Goal: Find specific page/section: Find specific page/section

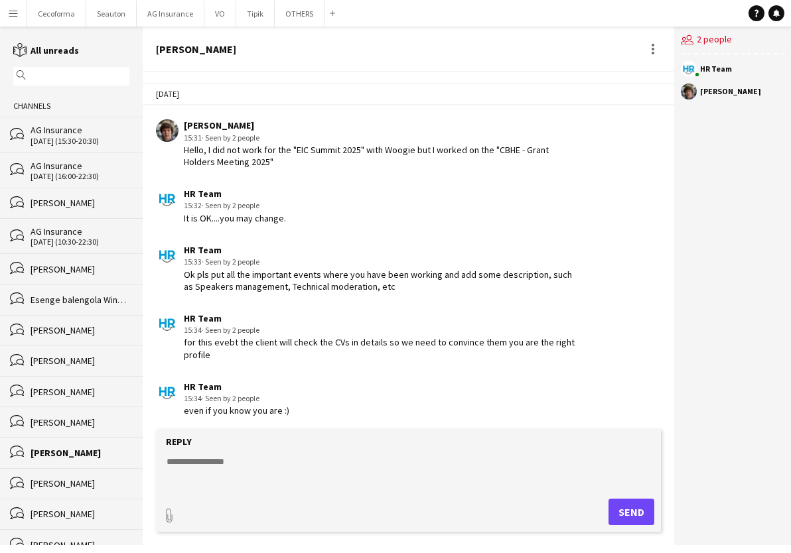
scroll to position [2146, 0]
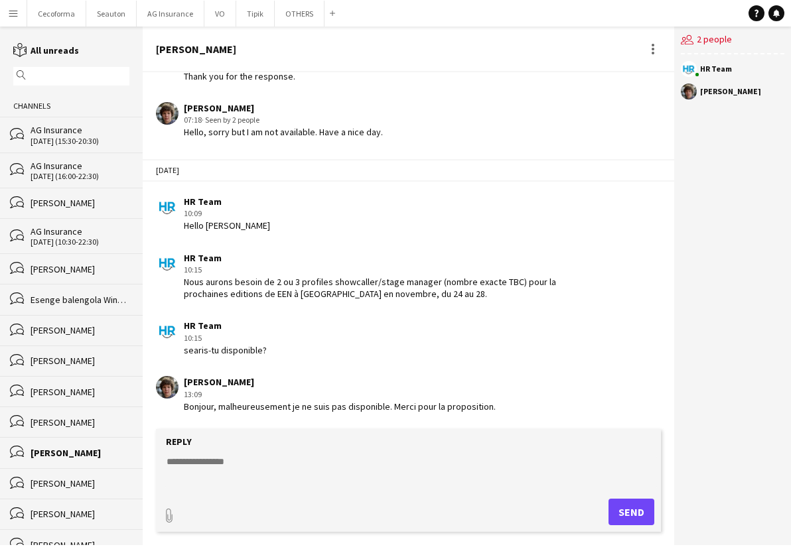
click at [12, 19] on button "Menu" at bounding box center [13, 13] width 27 height 27
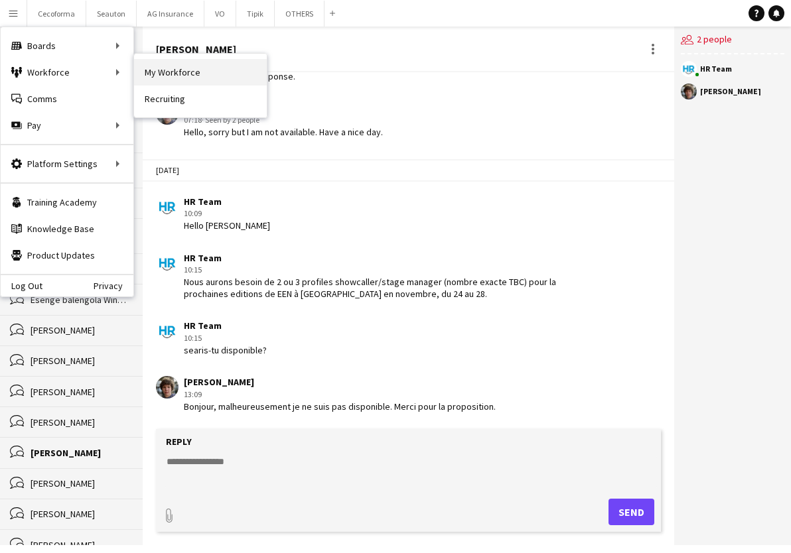
click at [182, 65] on link "My Workforce" at bounding box center [200, 72] width 133 height 27
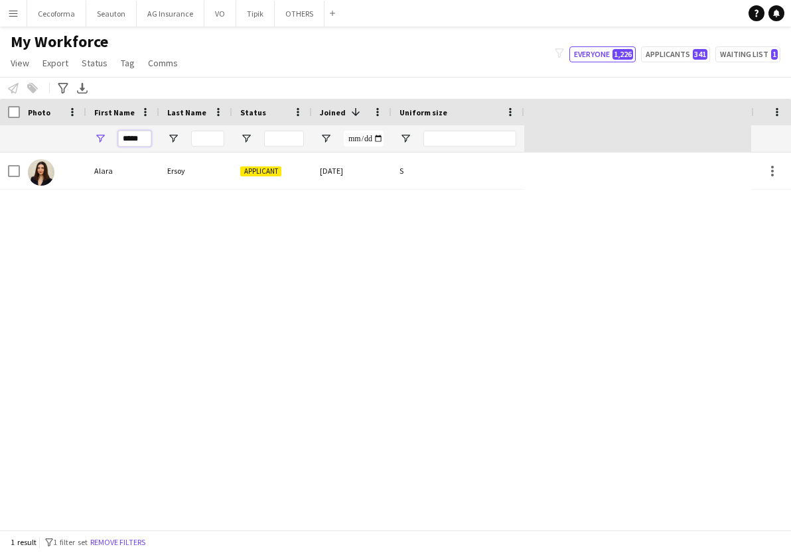
drag, startPoint x: 141, startPoint y: 136, endPoint x: 25, endPoint y: 135, distance: 116.1
click at [27, 135] on div "*****" at bounding box center [262, 138] width 524 height 27
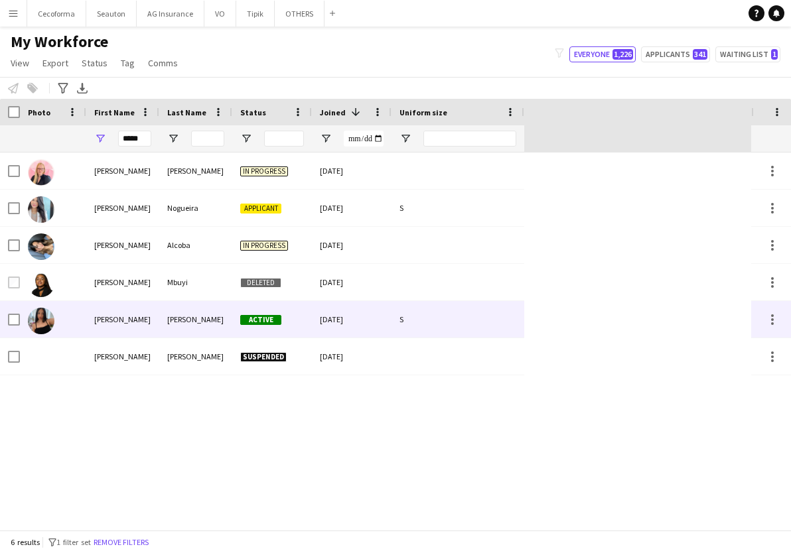
click at [143, 316] on div "[PERSON_NAME]" at bounding box center [122, 319] width 73 height 36
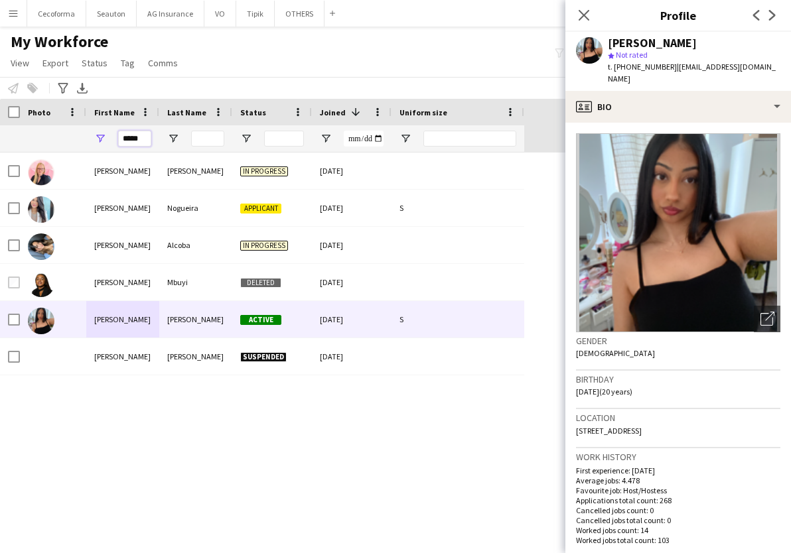
drag, startPoint x: 145, startPoint y: 139, endPoint x: 15, endPoint y: 153, distance: 130.8
click at [15, 153] on div "Workforce Details Profile Data Photo" at bounding box center [395, 314] width 791 height 431
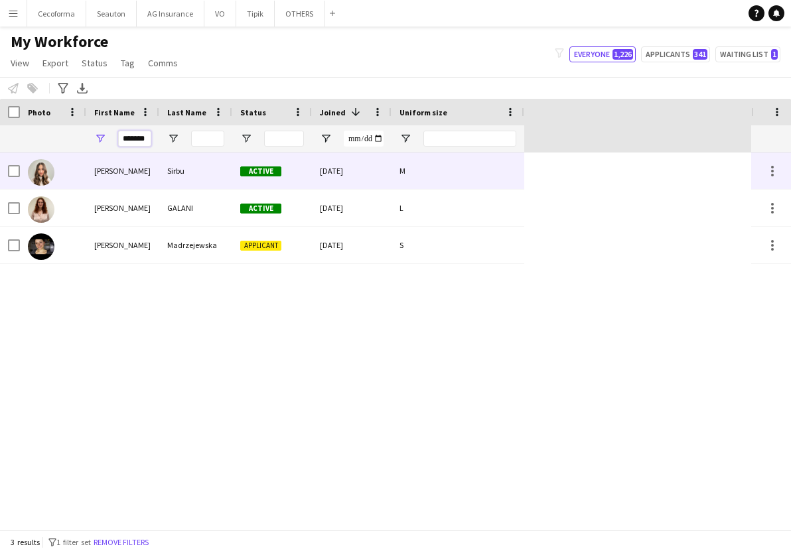
type input "*******"
click at [141, 161] on div "[PERSON_NAME]" at bounding box center [122, 171] width 73 height 36
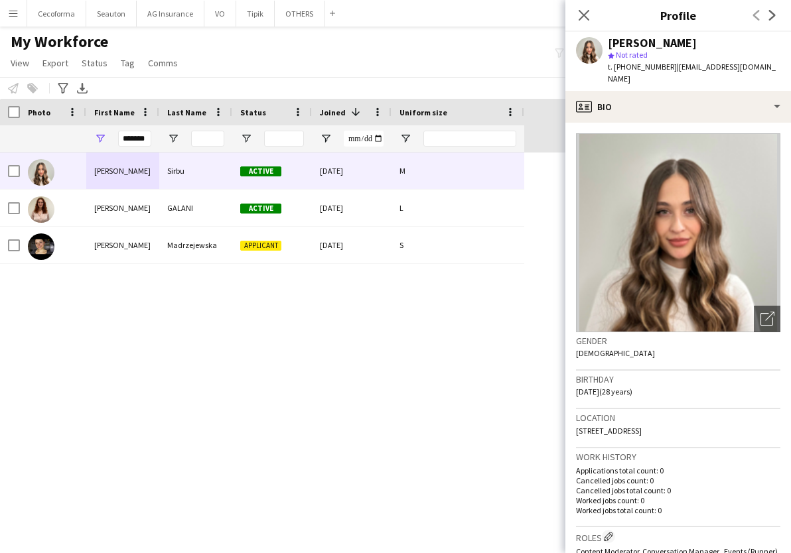
click at [276, 53] on div "My Workforce View Views Default view New view Update view Delete view Edit name…" at bounding box center [395, 54] width 791 height 45
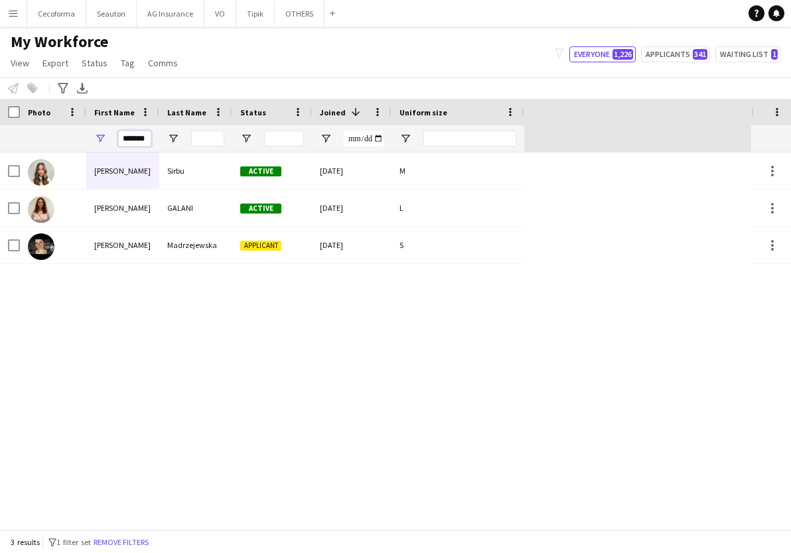
drag, startPoint x: 147, startPoint y: 138, endPoint x: 1, endPoint y: 140, distance: 145.9
click at [1, 140] on div "*******" at bounding box center [262, 138] width 524 height 27
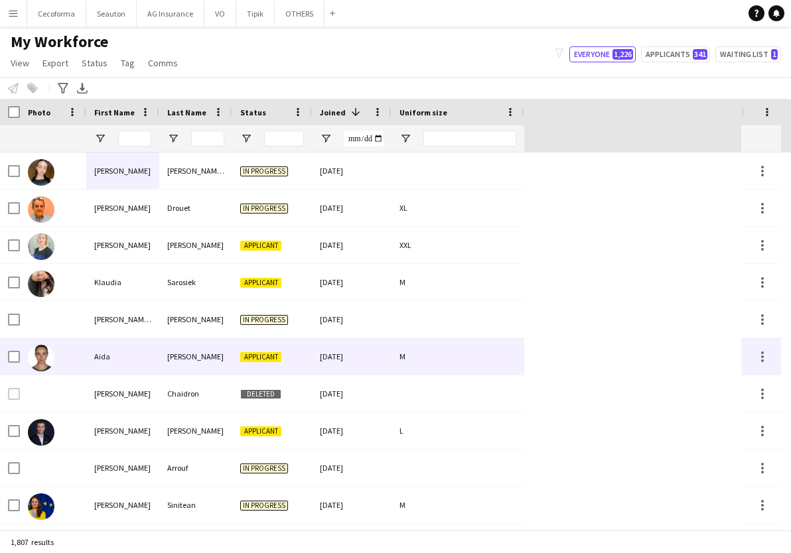
click at [136, 356] on div "Aida" at bounding box center [122, 356] width 73 height 36
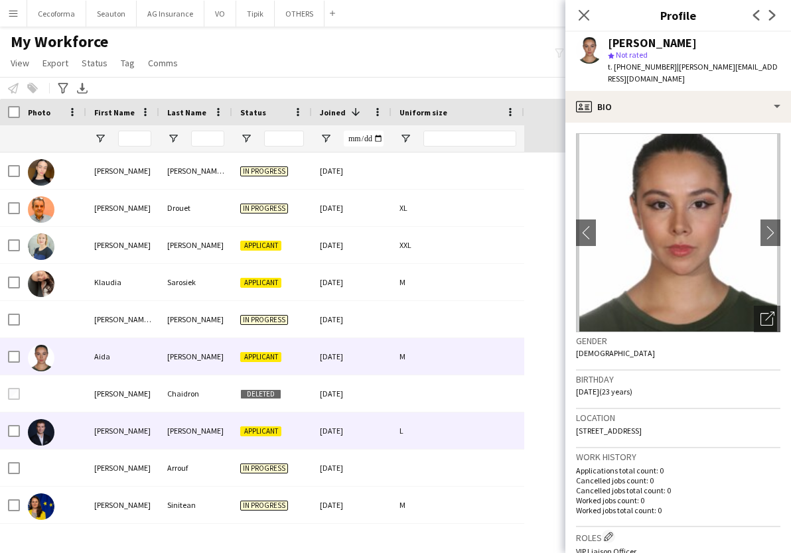
click at [139, 425] on div "[PERSON_NAME]" at bounding box center [122, 431] width 73 height 36
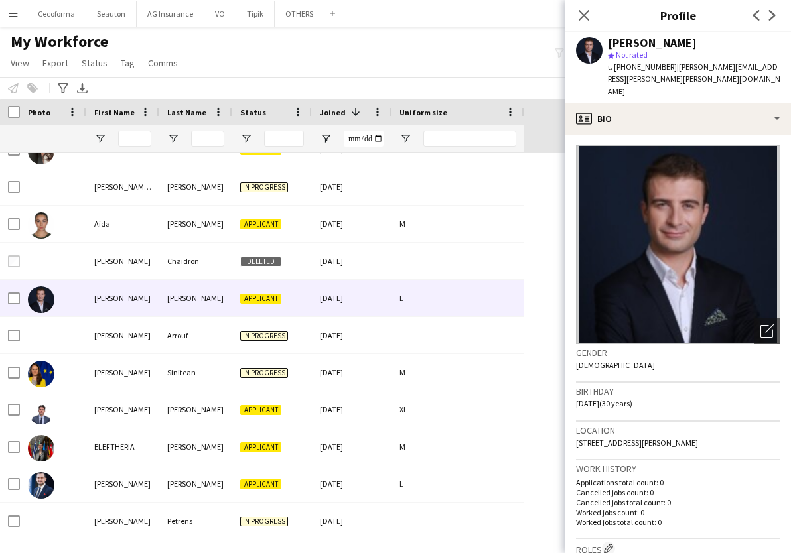
scroll to position [66, 0]
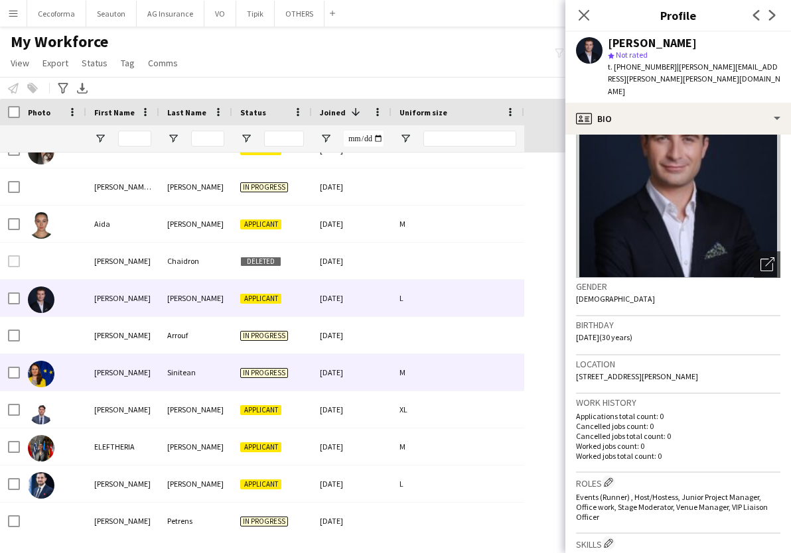
click at [122, 381] on div "[PERSON_NAME]" at bounding box center [122, 372] width 73 height 36
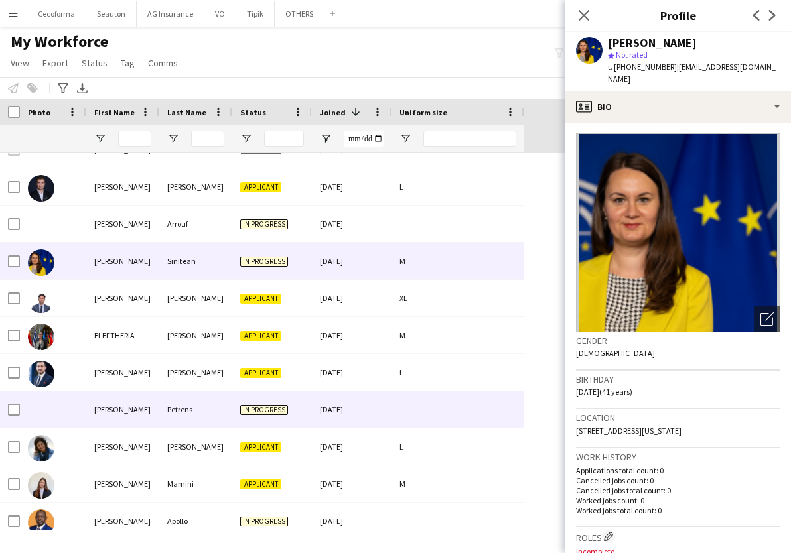
scroll to position [265, 0]
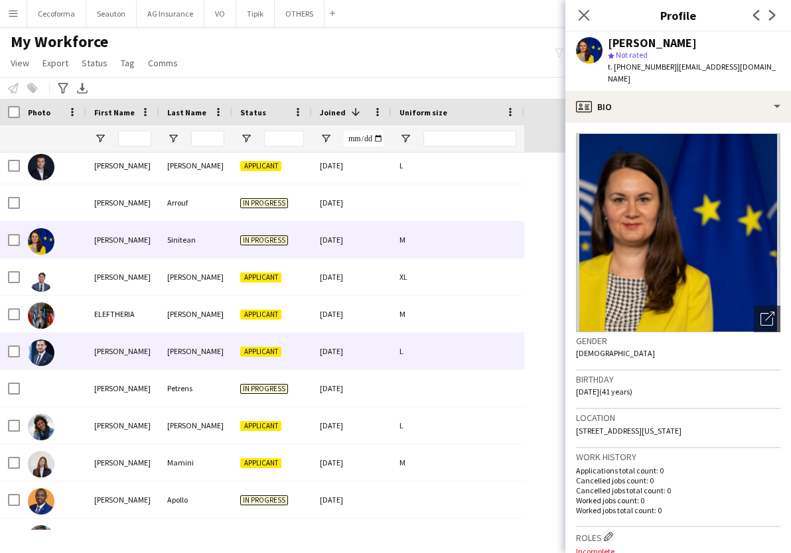
click at [124, 353] on div "[PERSON_NAME]" at bounding box center [122, 351] width 73 height 36
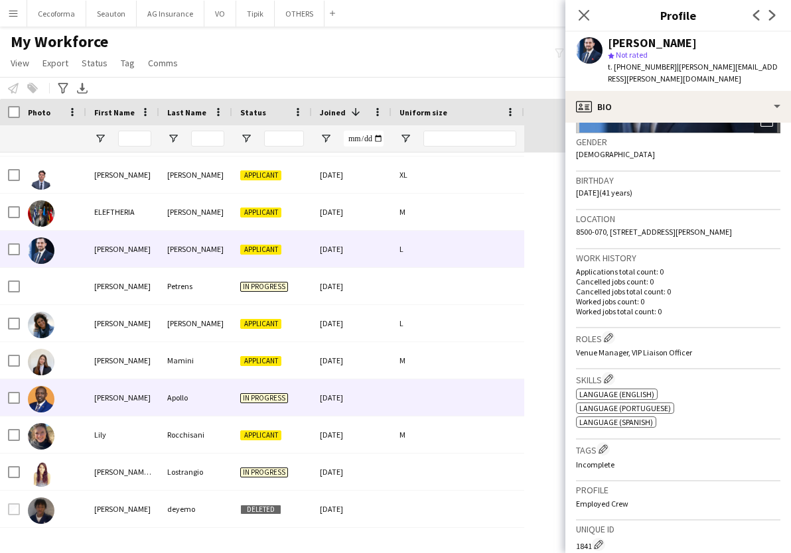
scroll to position [398, 0]
